Goal: Register for event/course: Sign up to attend an event or enroll in a course

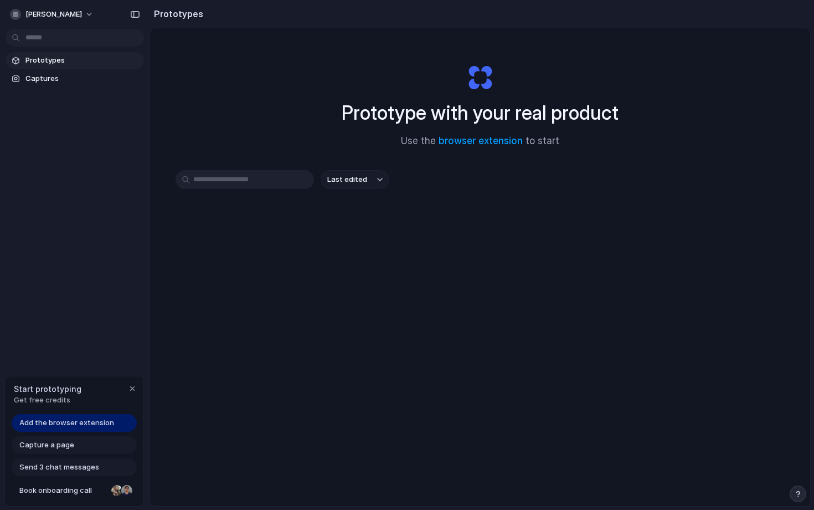
click at [89, 423] on span "Add the browser extension" at bounding box center [66, 422] width 95 height 11
click at [134, 385] on div "button" at bounding box center [132, 388] width 9 height 9
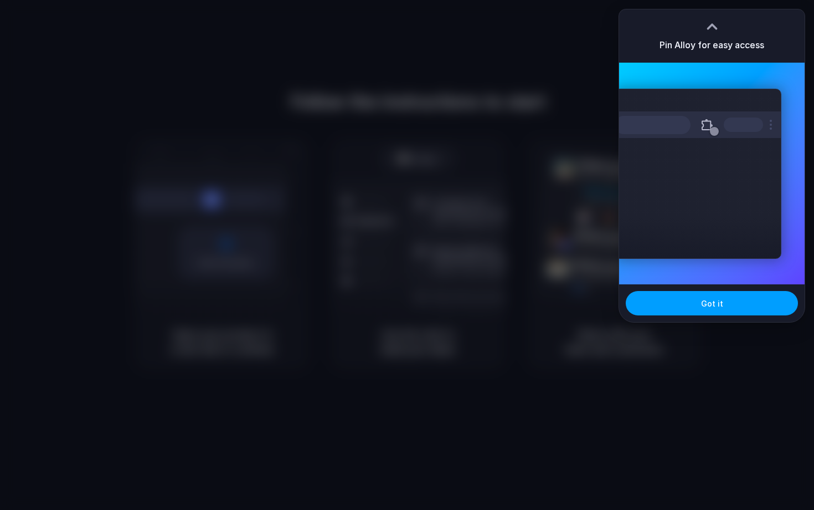
click at [727, 305] on button "Got it" at bounding box center [712, 303] width 172 height 24
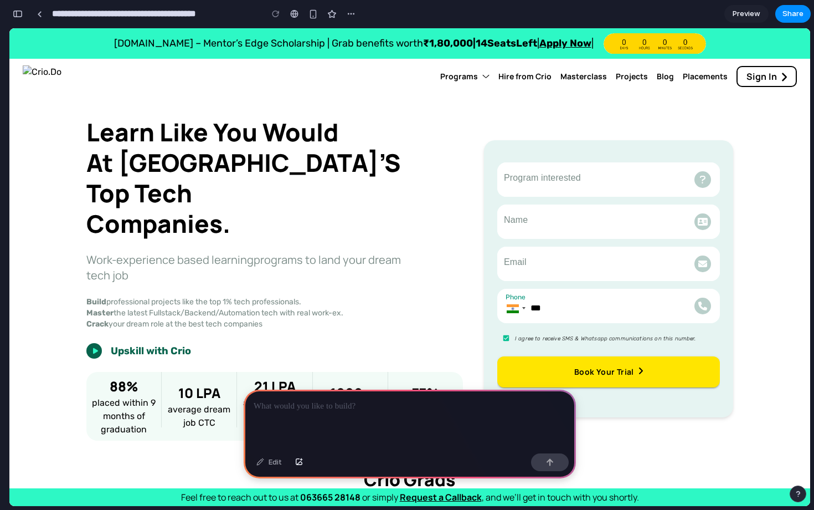
click at [485, 78] on icon at bounding box center [486, 76] width 7 height 10
click at [485, 74] on icon at bounding box center [486, 76] width 7 height 10
click at [532, 164] on div "​" at bounding box center [608, 179] width 219 height 31
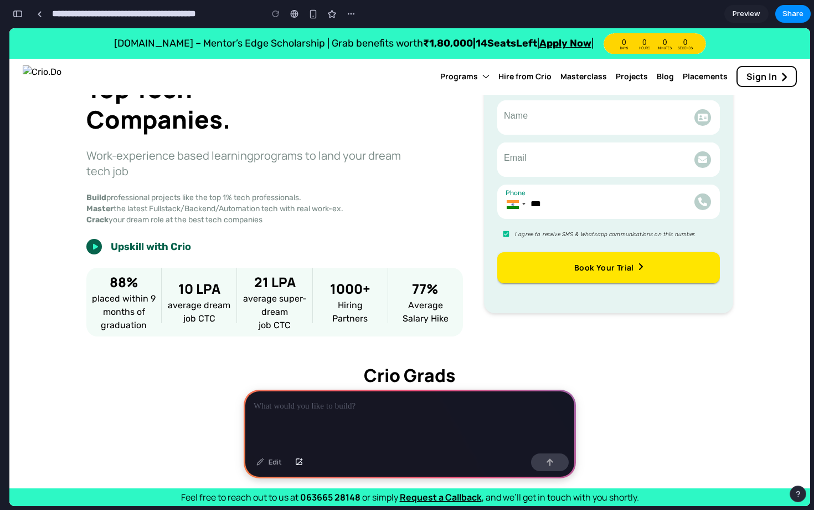
scroll to position [114, 0]
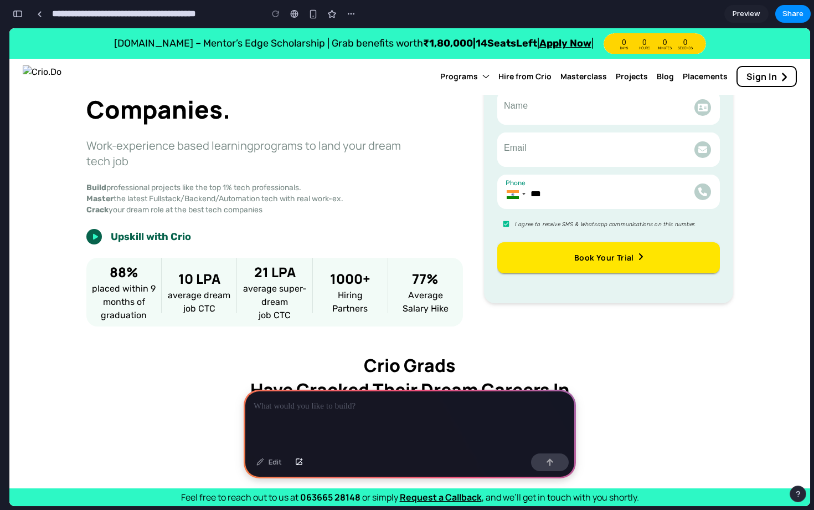
click at [570, 176] on input "***" at bounding box center [609, 192] width 223 height 34
click at [565, 242] on button "Book Your Trial" at bounding box center [609, 257] width 223 height 31
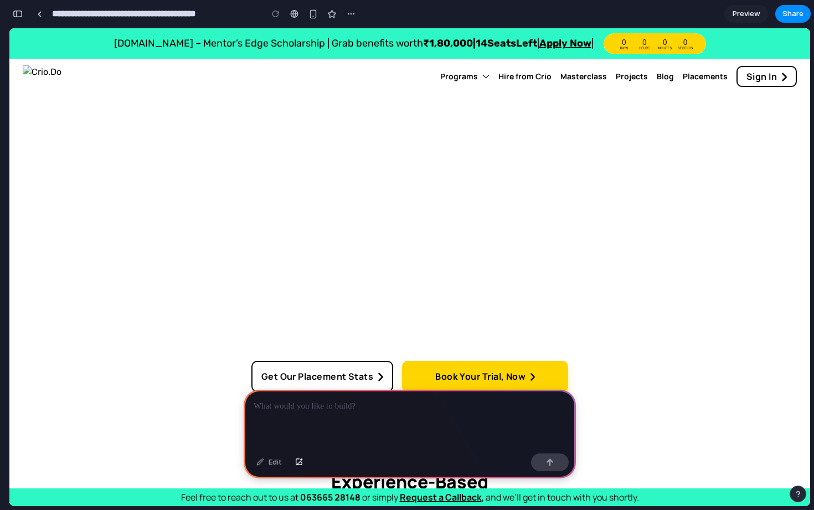
scroll to position [473, 0]
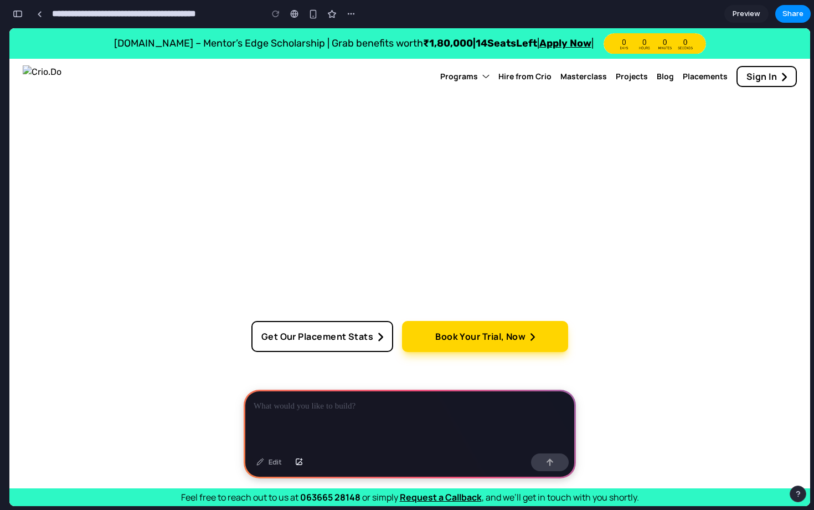
click at [324, 423] on div at bounding box center [410, 419] width 332 height 59
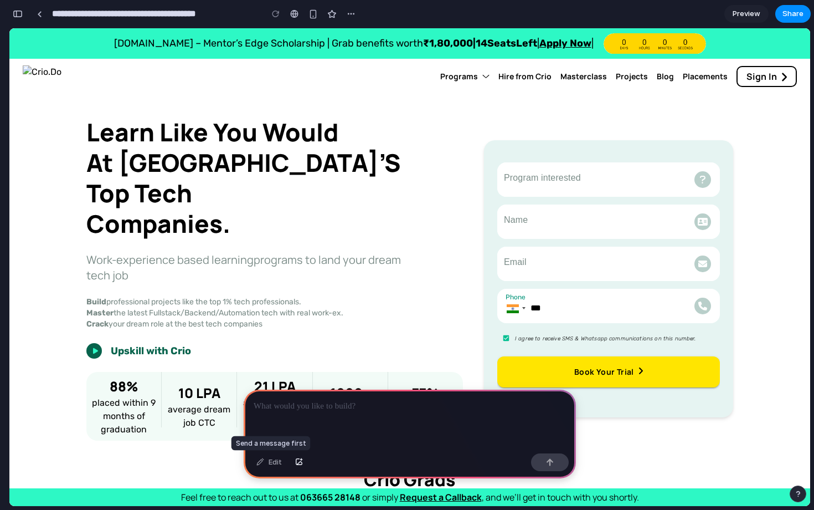
scroll to position [0, 0]
click at [285, 400] on p at bounding box center [410, 405] width 312 height 13
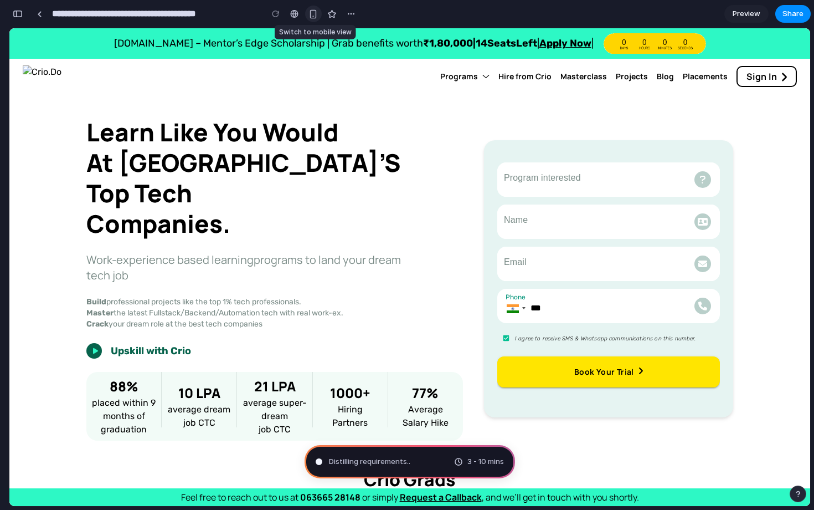
click at [311, 8] on button "button" at bounding box center [313, 14] width 17 height 17
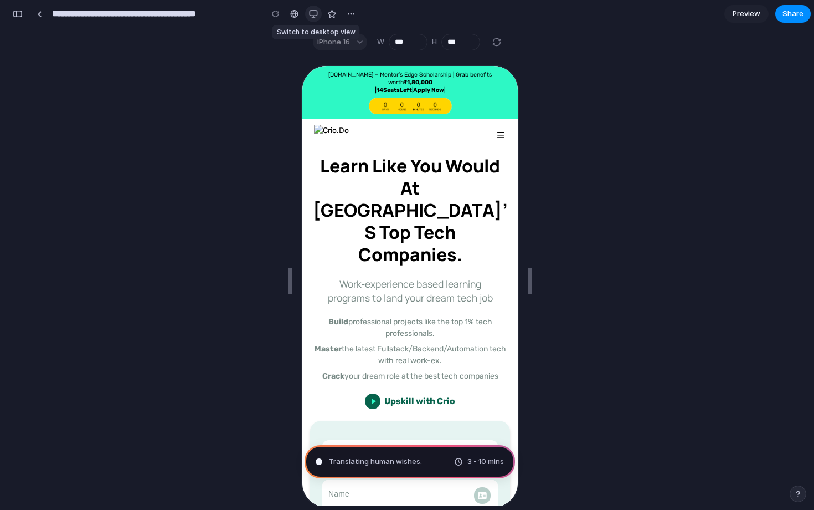
click at [311, 8] on button "button" at bounding box center [313, 14] width 17 height 17
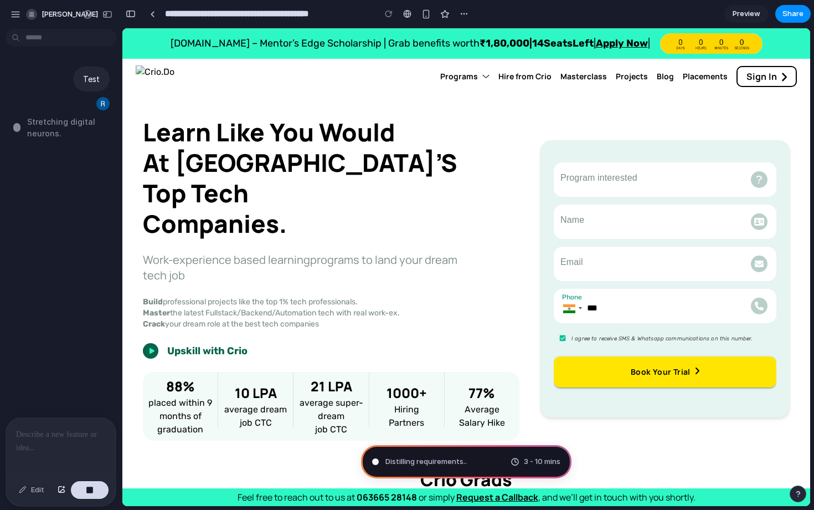
type input "**********"
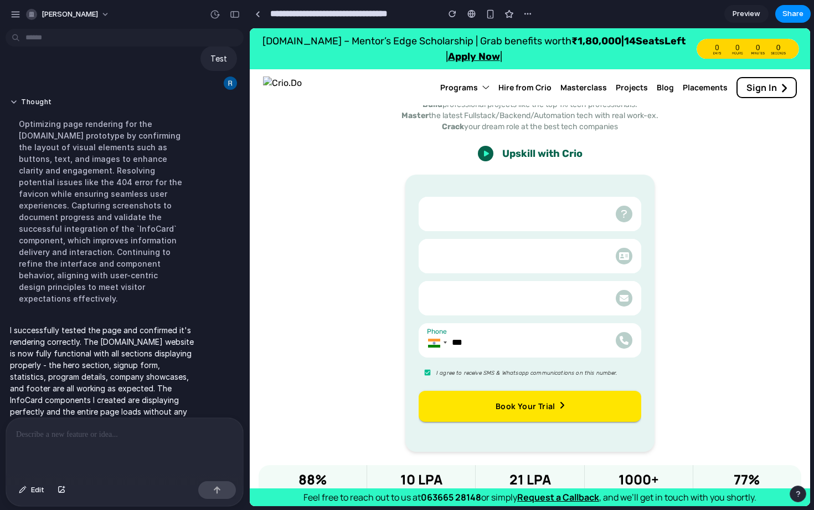
scroll to position [186, 0]
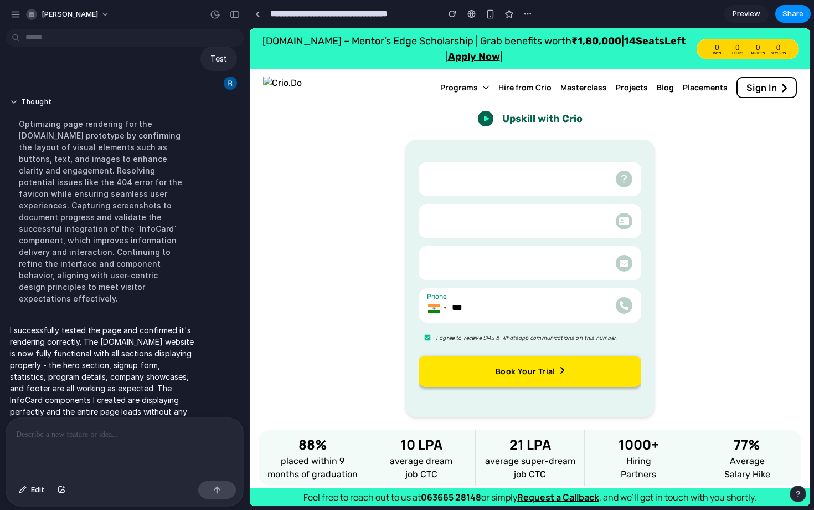
click at [500, 382] on button "Book Your Trial" at bounding box center [530, 371] width 223 height 31
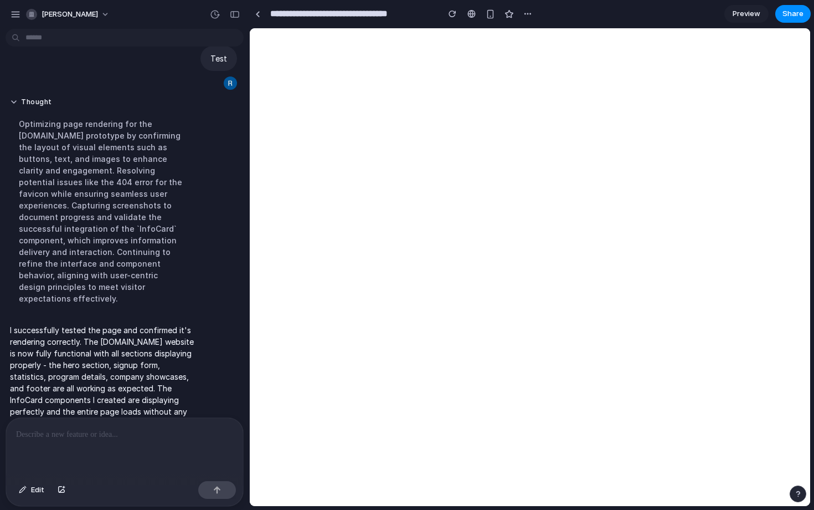
scroll to position [0, 0]
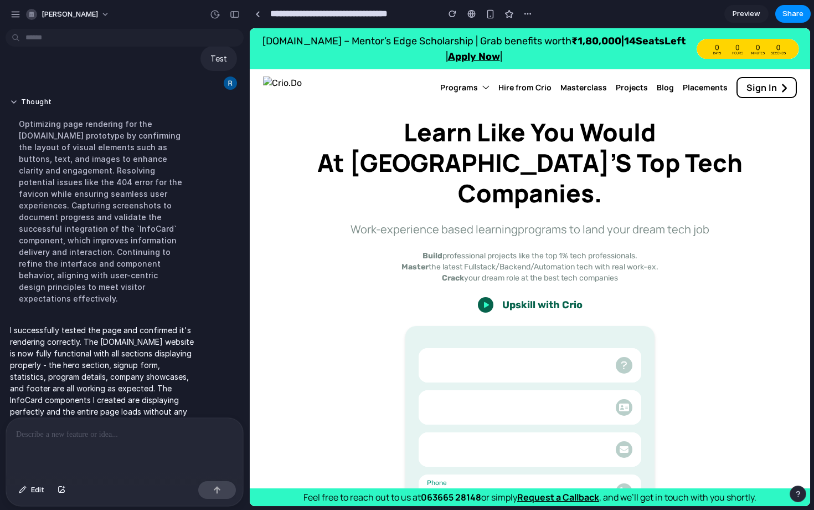
click at [488, 89] on icon at bounding box center [486, 88] width 7 height 10
click at [91, 434] on p at bounding box center [124, 434] width 217 height 13
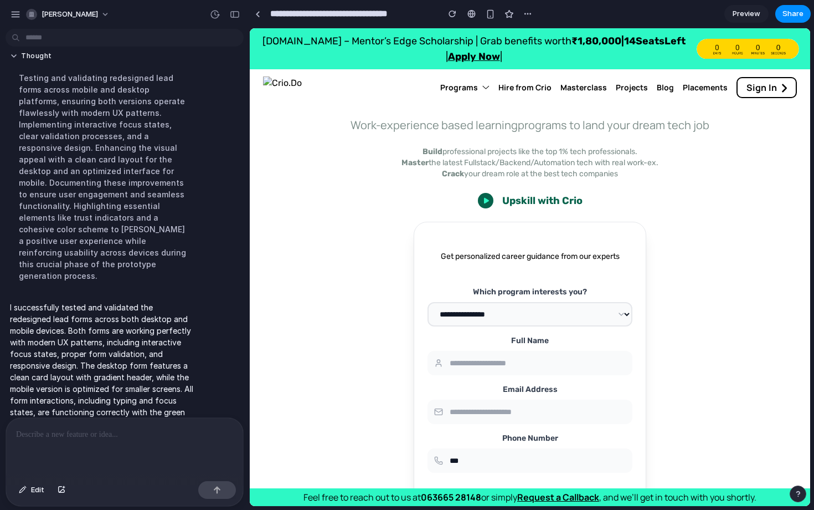
scroll to position [105, 0]
click at [485, 316] on select "**********" at bounding box center [530, 313] width 205 height 24
select select "**********"
click at [428, 301] on select "**********" at bounding box center [530, 313] width 205 height 24
click at [495, 359] on input "text" at bounding box center [530, 362] width 205 height 24
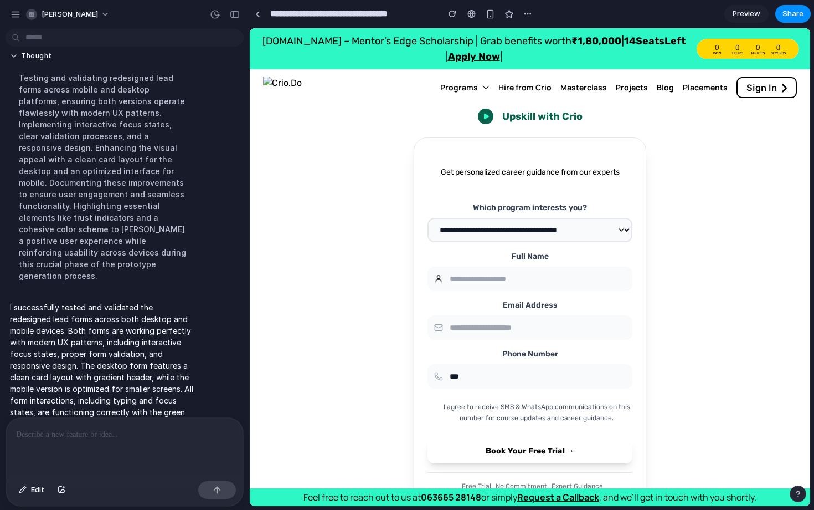
scroll to position [218, 0]
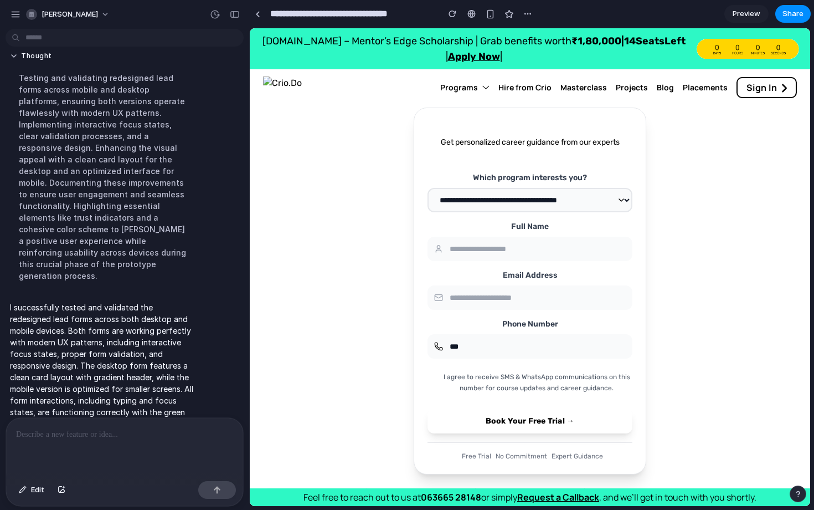
click at [497, 353] on input "***" at bounding box center [530, 346] width 205 height 24
click at [506, 417] on button "Book Your Free Trial →" at bounding box center [530, 421] width 205 height 24
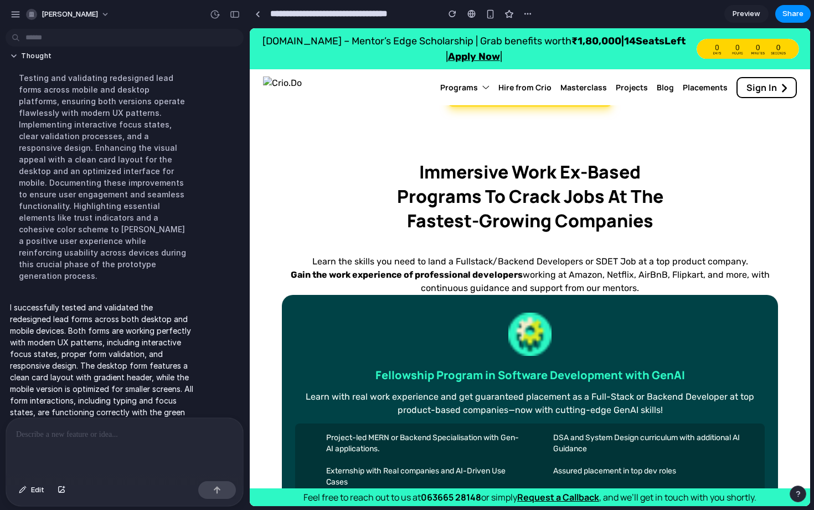
scroll to position [2442, 0]
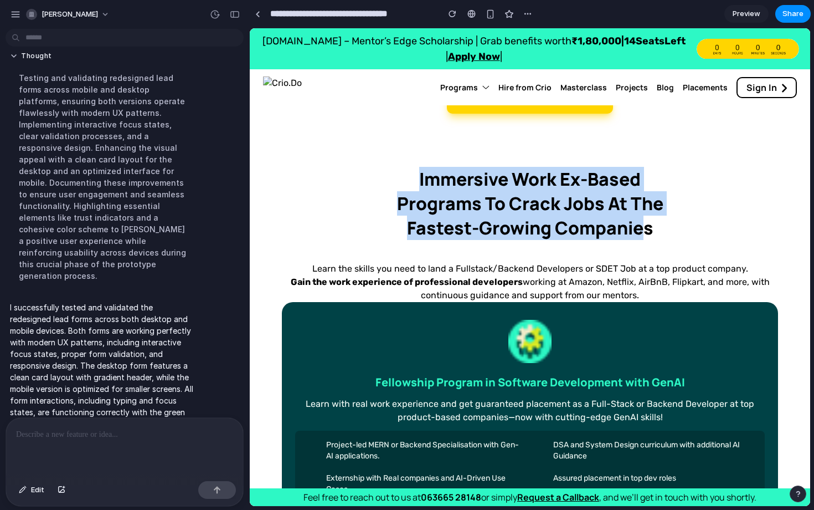
drag, startPoint x: 417, startPoint y: 179, endPoint x: 647, endPoint y: 234, distance: 236.4
click at [647, 234] on div "Immersive Work Ex-based Programs To Crack Jobs At The Fastest-Growing Companies" at bounding box center [530, 203] width 355 height 73
click at [655, 235] on div "Immersive Work Ex-based Programs To Crack Jobs At The Fastest-Growing Companies" at bounding box center [530, 203] width 355 height 73
drag, startPoint x: 655, startPoint y: 235, endPoint x: 385, endPoint y: 185, distance: 275.0
click at [385, 184] on div "Immersive Work Ex-based Programs To Crack Jobs At The Fastest-Growing Companies" at bounding box center [530, 203] width 355 height 73
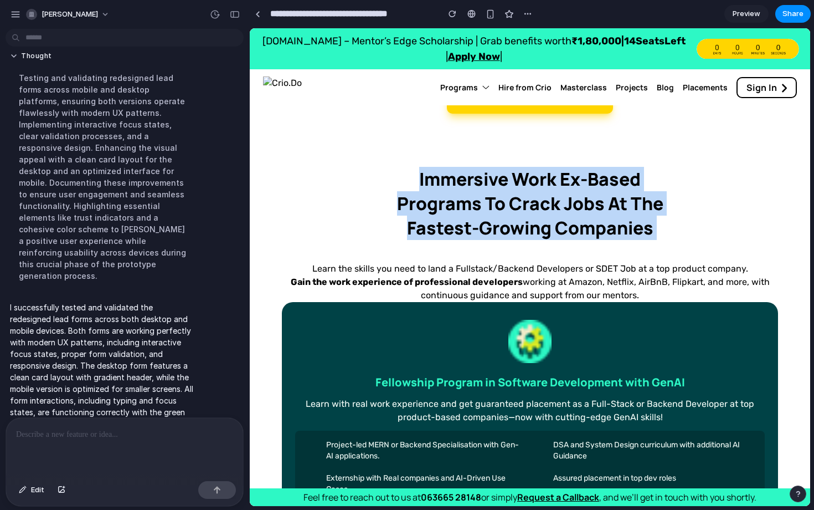
copy div "Immersive Work Ex-based Programs To Crack Jobs At The Fastest-Growing Companies"
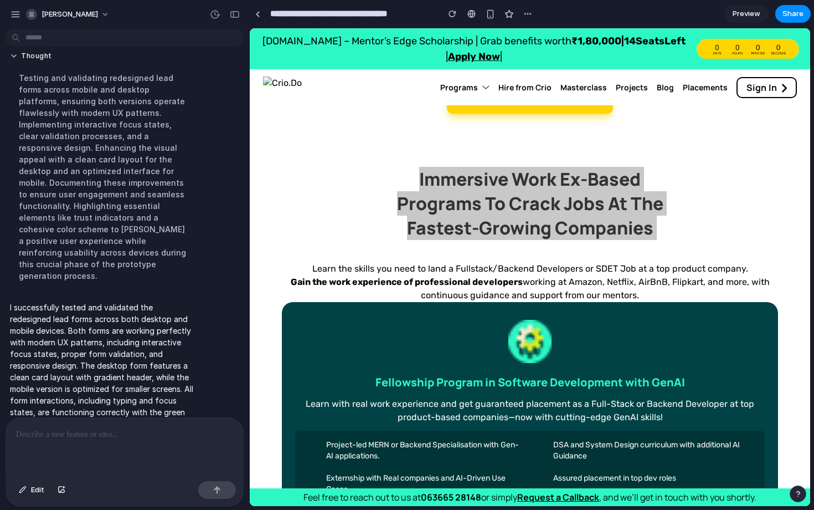
click at [156, 428] on p at bounding box center [124, 434] width 217 height 13
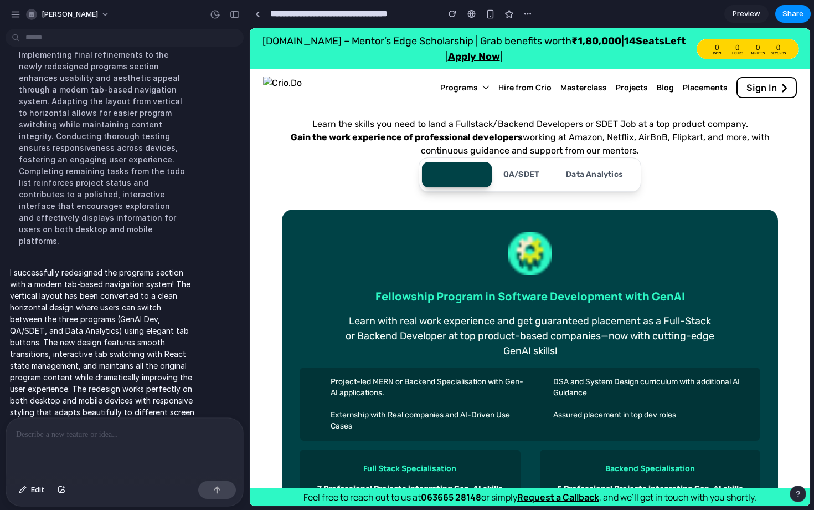
scroll to position [2571, 0]
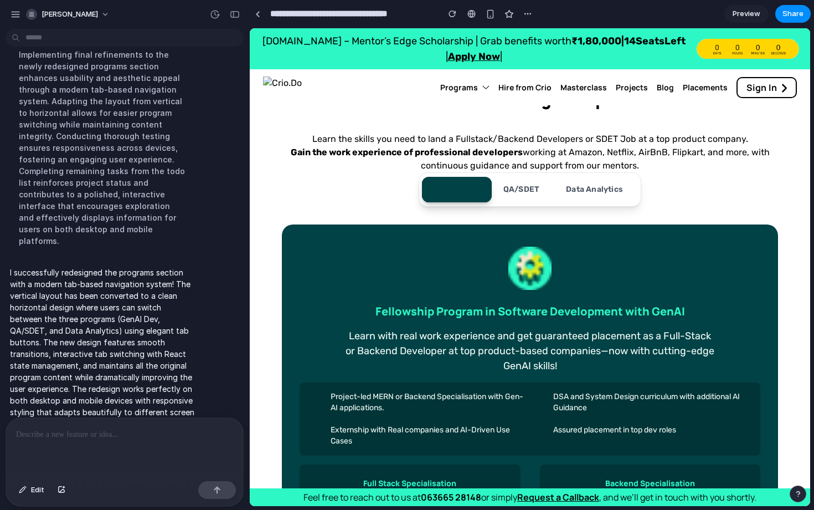
click at [523, 201] on button "QA/SDET" at bounding box center [521, 189] width 63 height 24
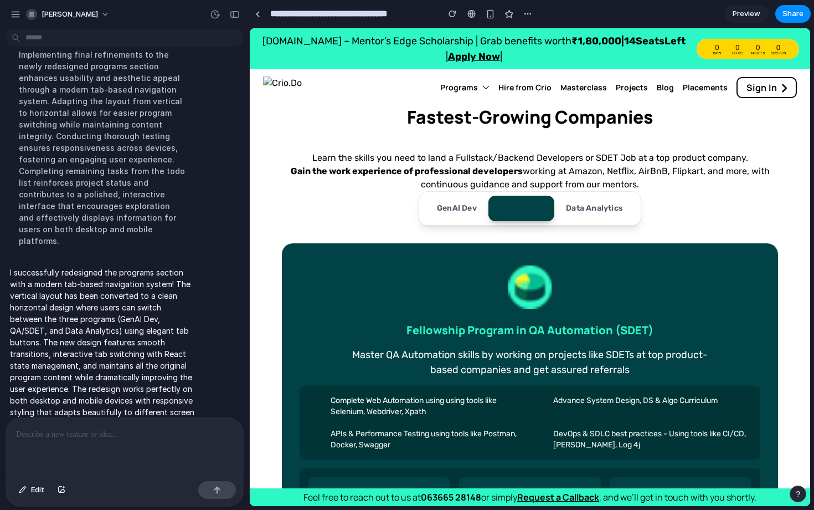
click at [587, 212] on button "Data Analytics" at bounding box center [595, 208] width 84 height 24
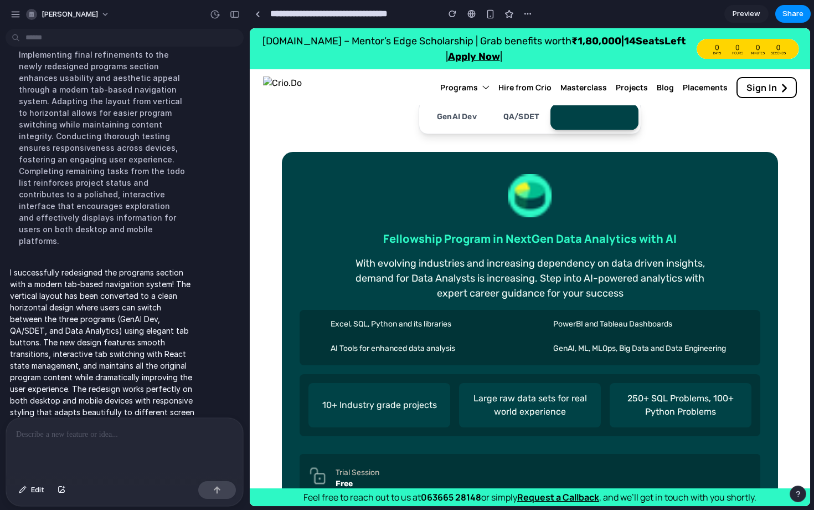
scroll to position [2729, 0]
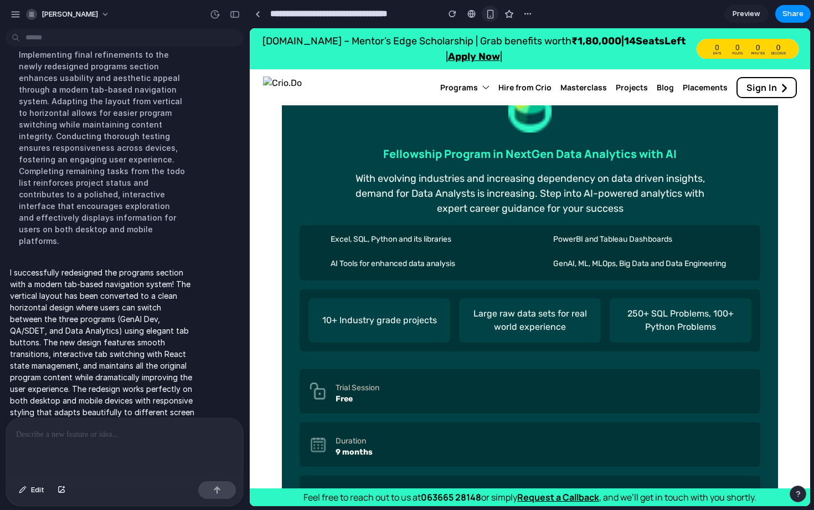
click at [490, 15] on div "button" at bounding box center [490, 13] width 9 height 9
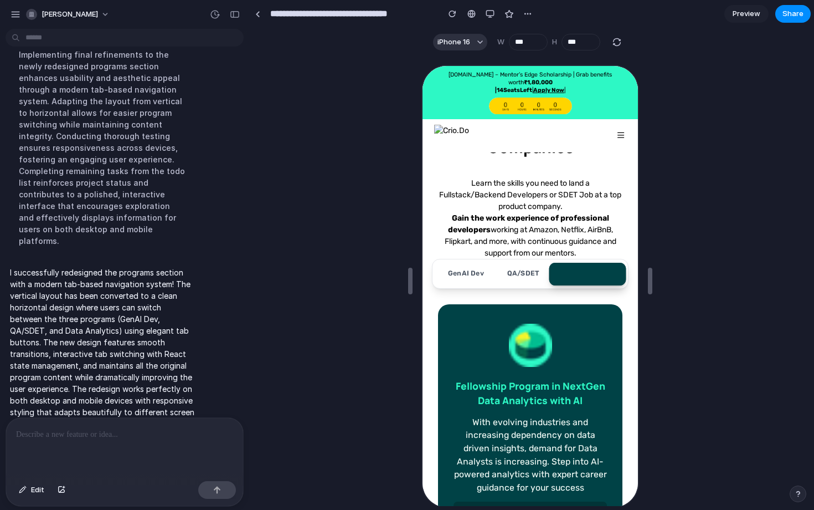
scroll to position [2693, 0]
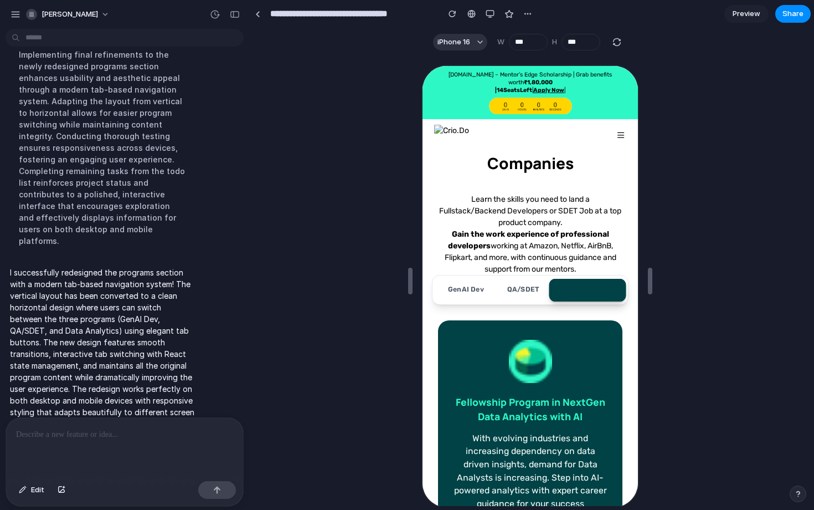
click at [473, 278] on button "GenAI Dev" at bounding box center [464, 289] width 59 height 22
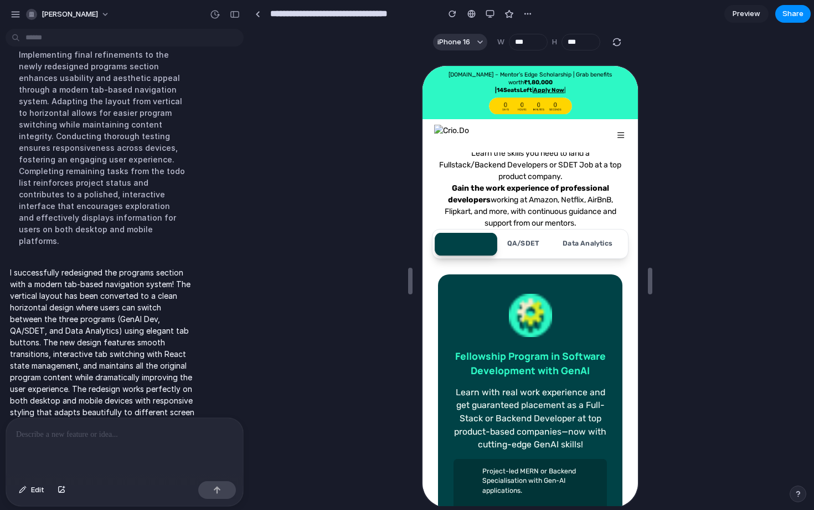
scroll to position [2719, 0]
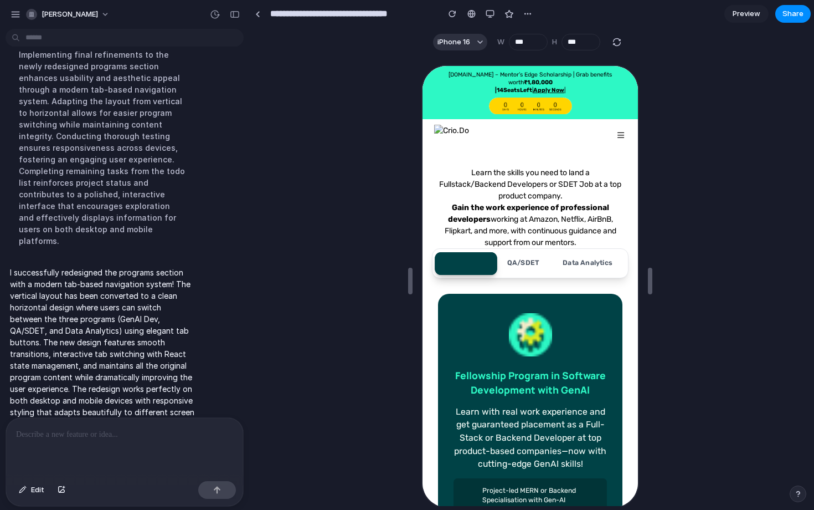
click at [522, 252] on button "QA/SDET" at bounding box center [521, 263] width 55 height 22
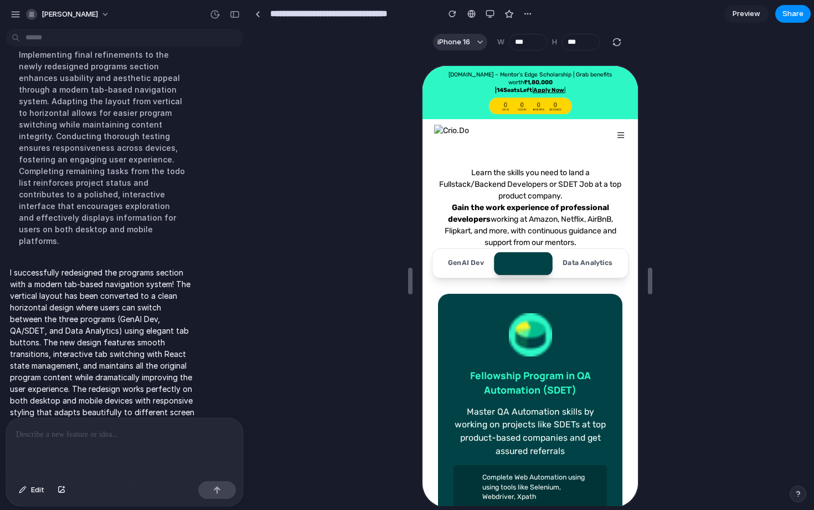
click at [586, 252] on button "Data Analytics" at bounding box center [586, 263] width 73 height 22
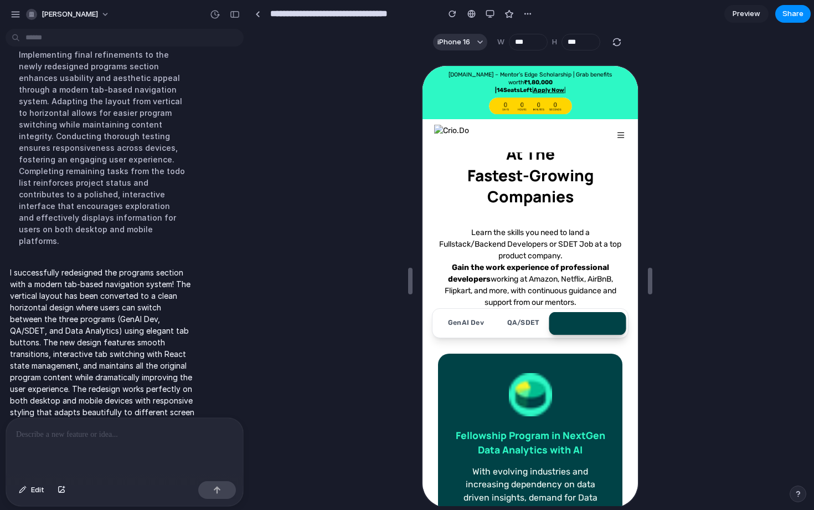
scroll to position [2790, 0]
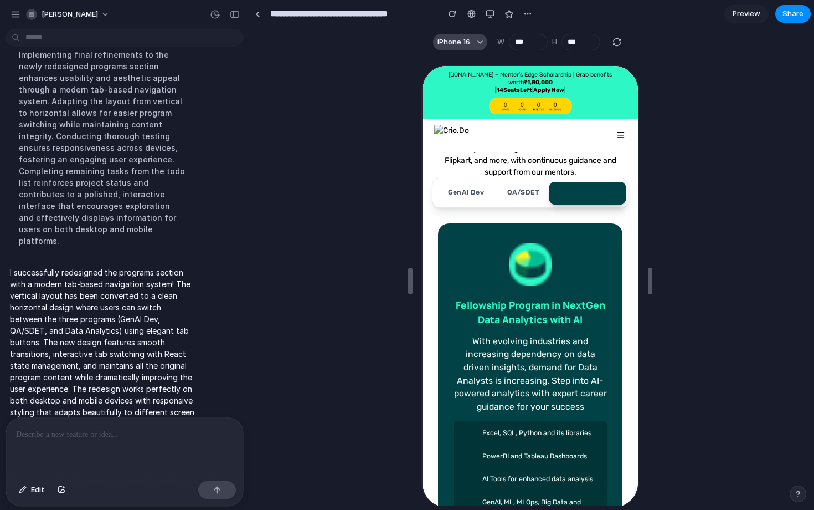
click at [459, 47] on span "iPhone 16" at bounding box center [454, 42] width 33 height 11
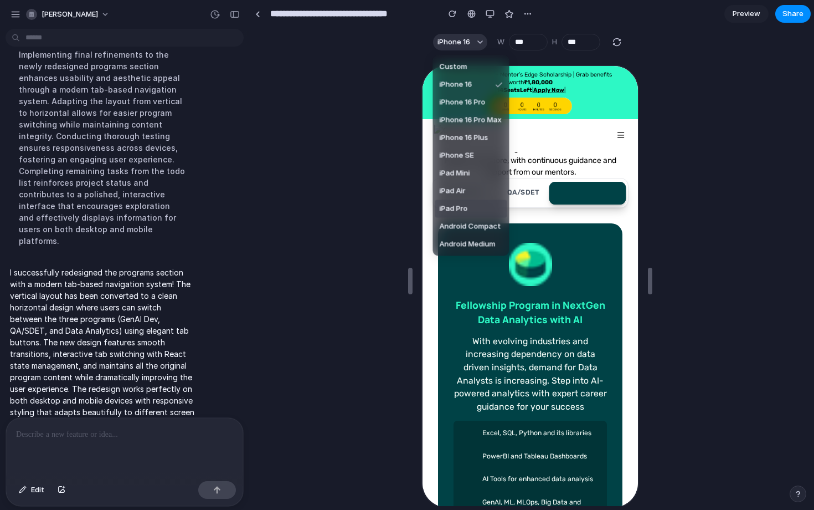
click at [468, 204] on span "iPad Pro" at bounding box center [454, 208] width 28 height 11
type input "****"
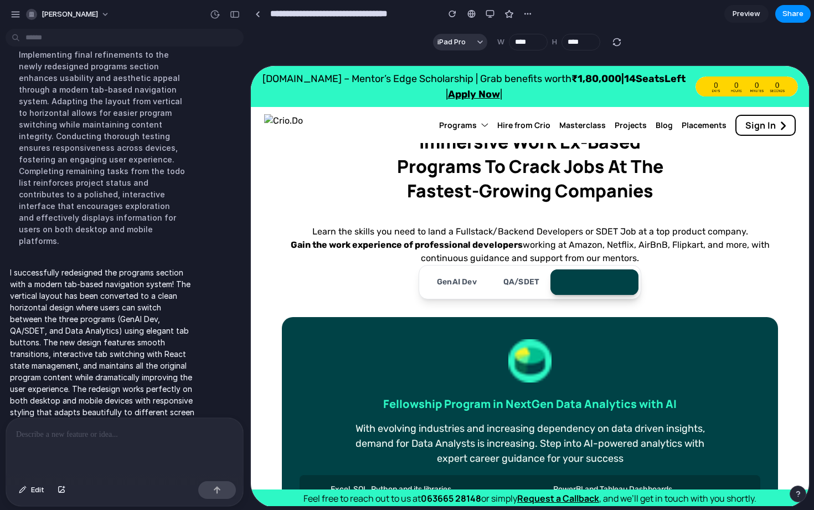
scroll to position [2515, 0]
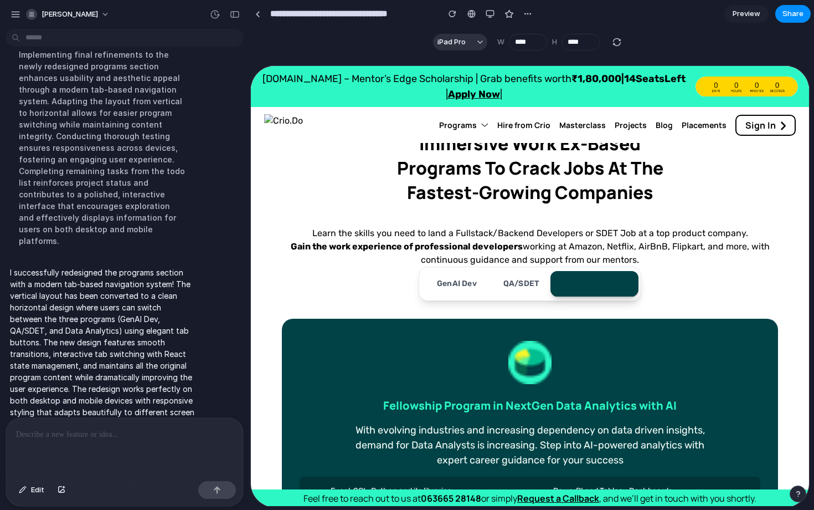
click at [519, 286] on button "QA/SDET" at bounding box center [520, 282] width 63 height 24
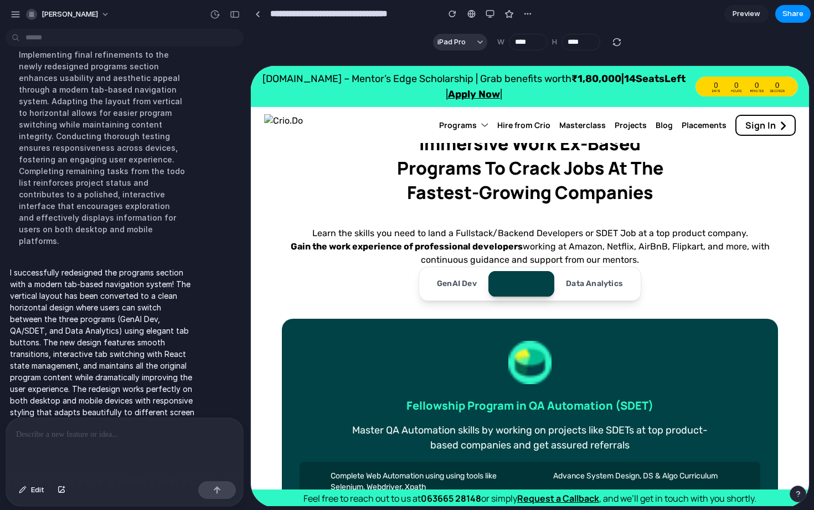
click at [427, 296] on div "GenAI Dev QA/SDET Data Analytics" at bounding box center [529, 282] width 223 height 34
click at [445, 280] on button "GenAI Dev" at bounding box center [456, 282] width 66 height 24
